Goal: Information Seeking & Learning: Learn about a topic

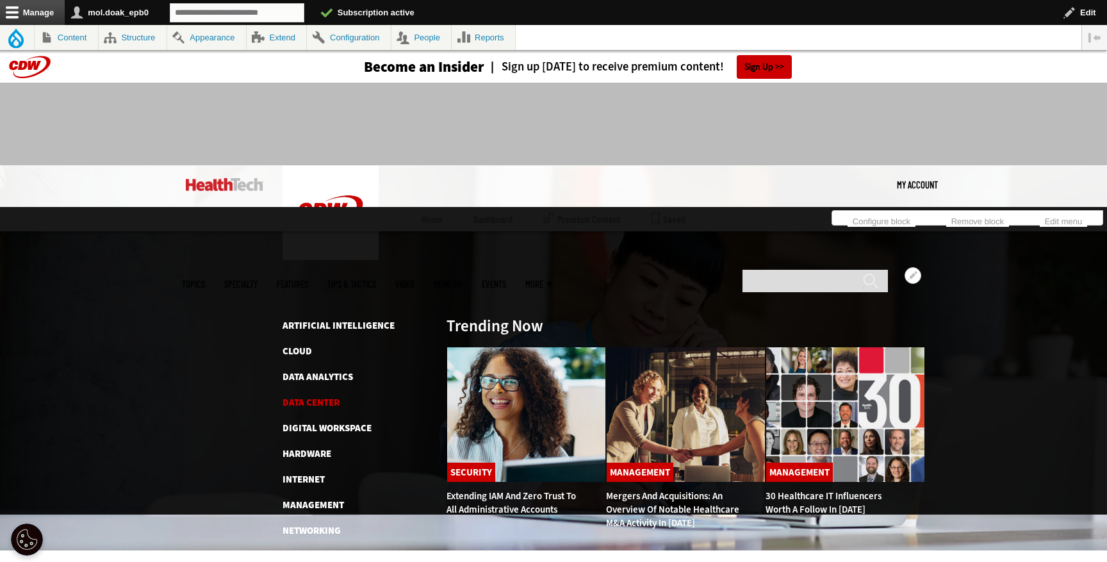
click at [319, 396] on link "Data Center" at bounding box center [311, 402] width 57 height 13
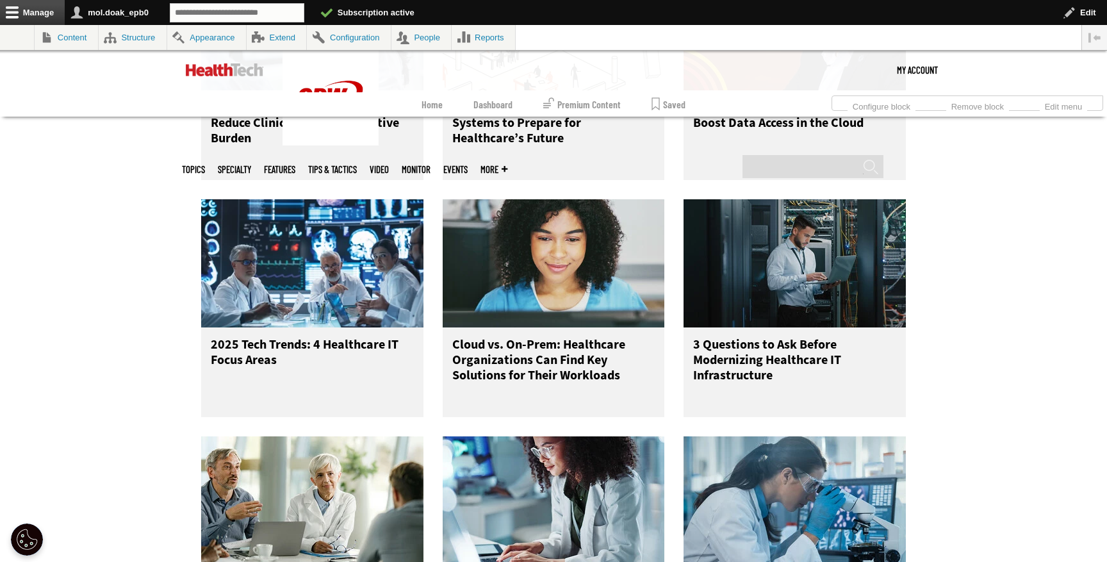
scroll to position [1274, 0]
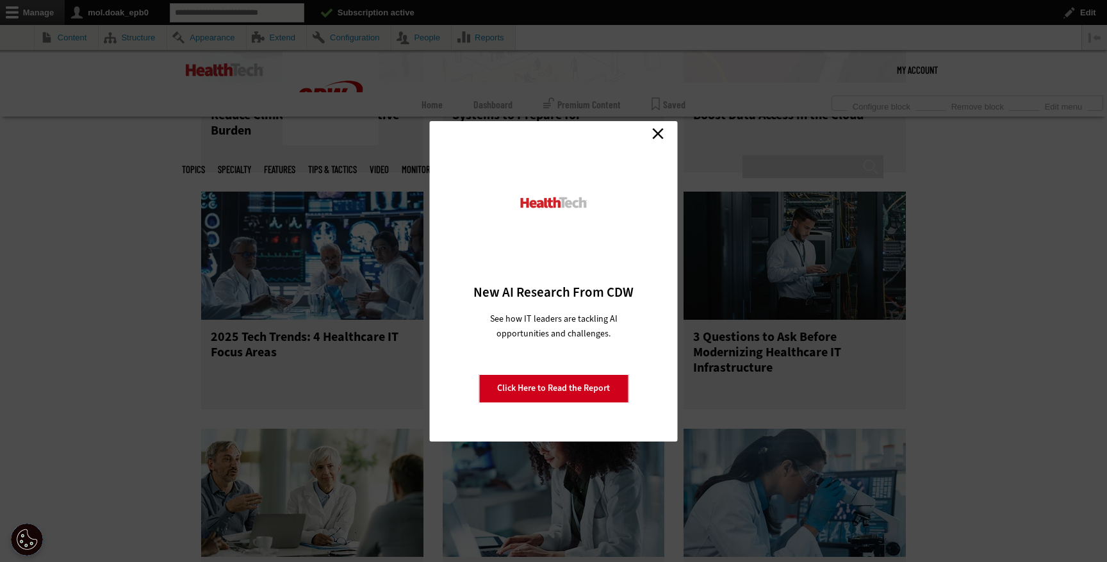
click at [661, 136] on link "Close" at bounding box center [657, 133] width 19 height 19
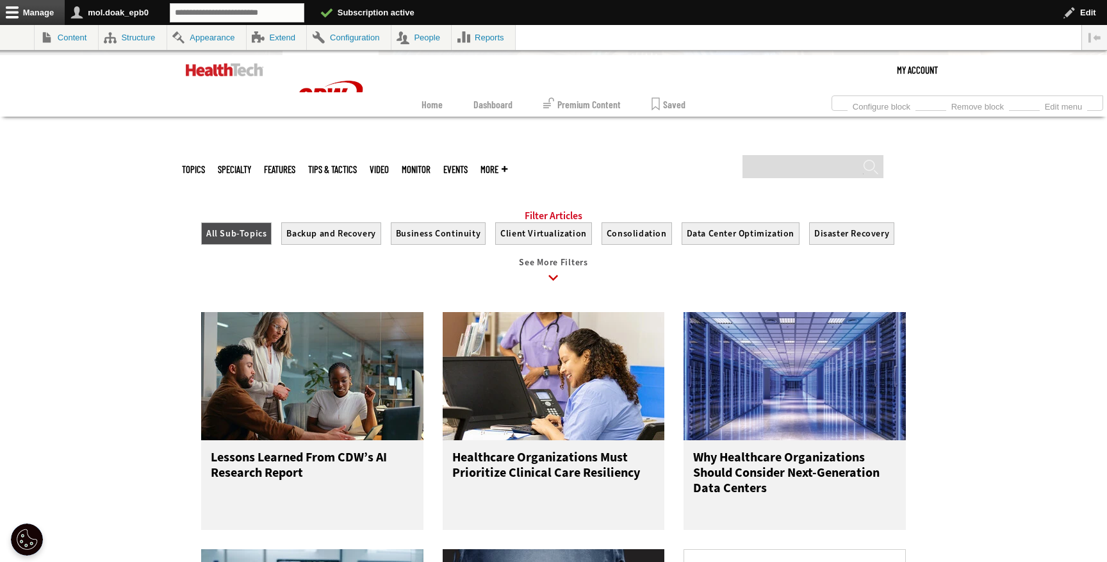
scroll to position [450, 0]
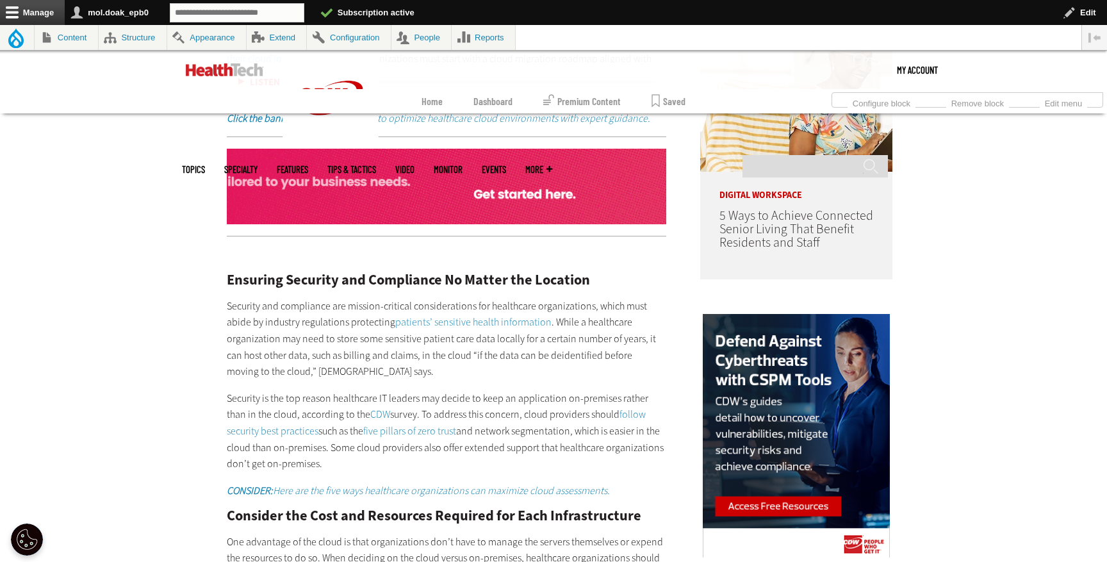
scroll to position [1087, 0]
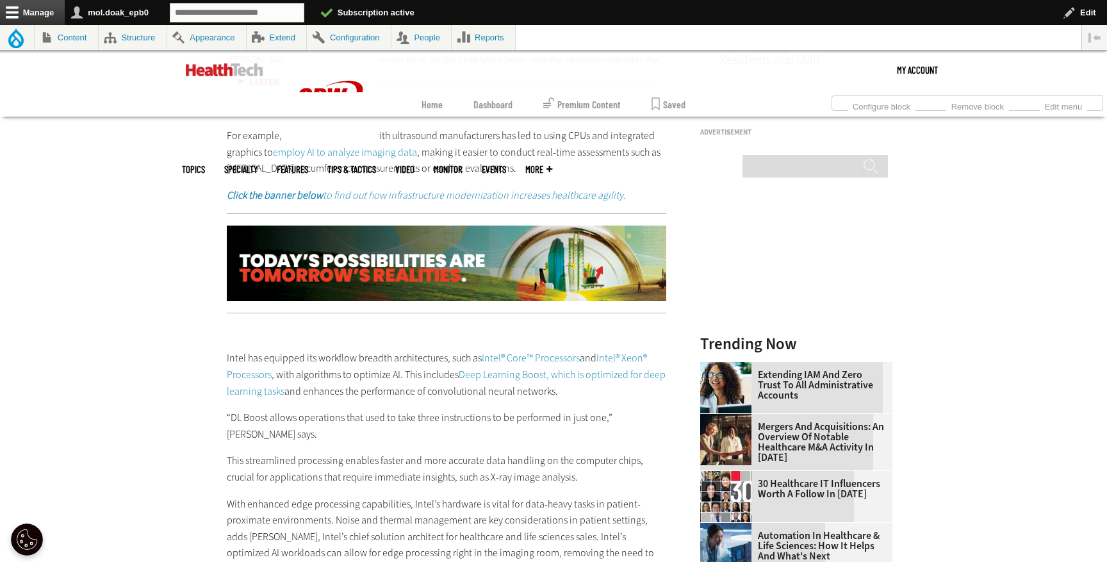
scroll to position [1276, 0]
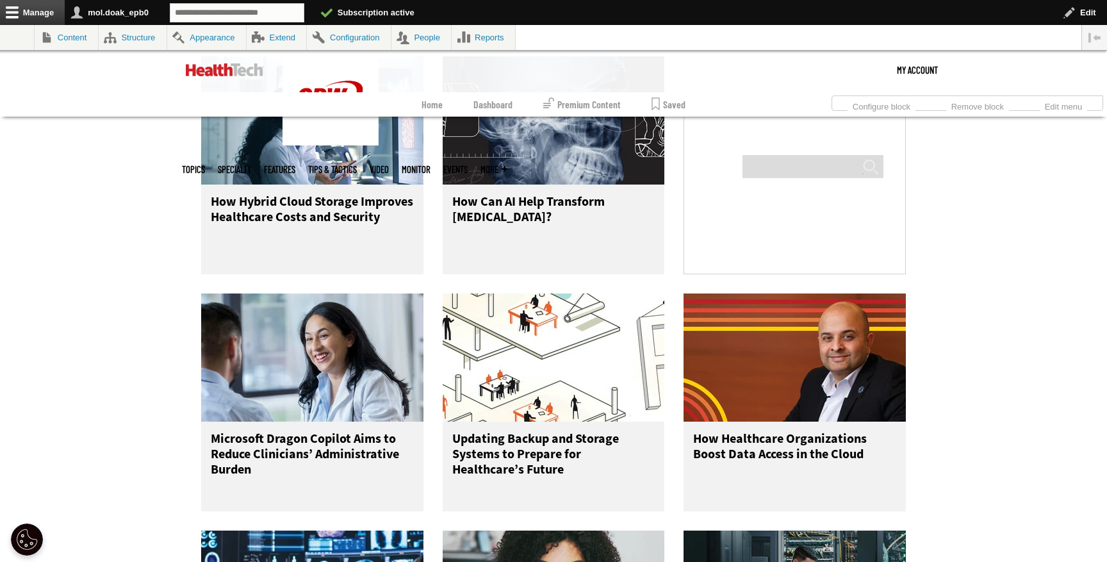
scroll to position [1003, 0]
